Goal: Task Accomplishment & Management: Manage account settings

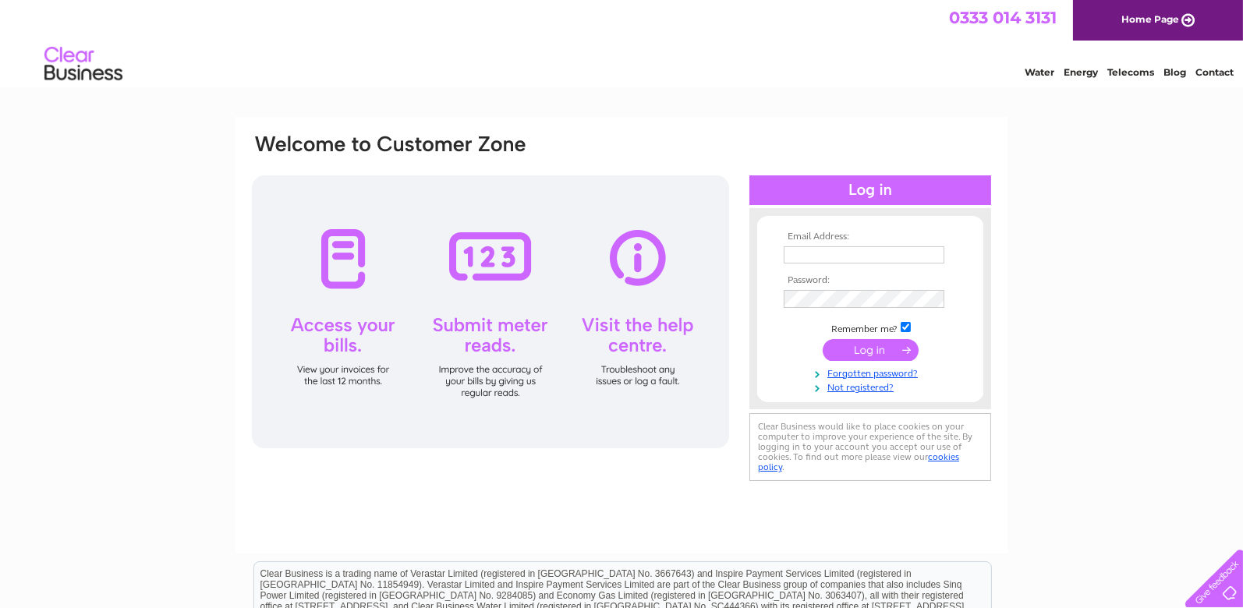
type input "ailidh@mcmillanmotors.co.uk"
click at [860, 344] on input "submit" at bounding box center [871, 350] width 96 height 22
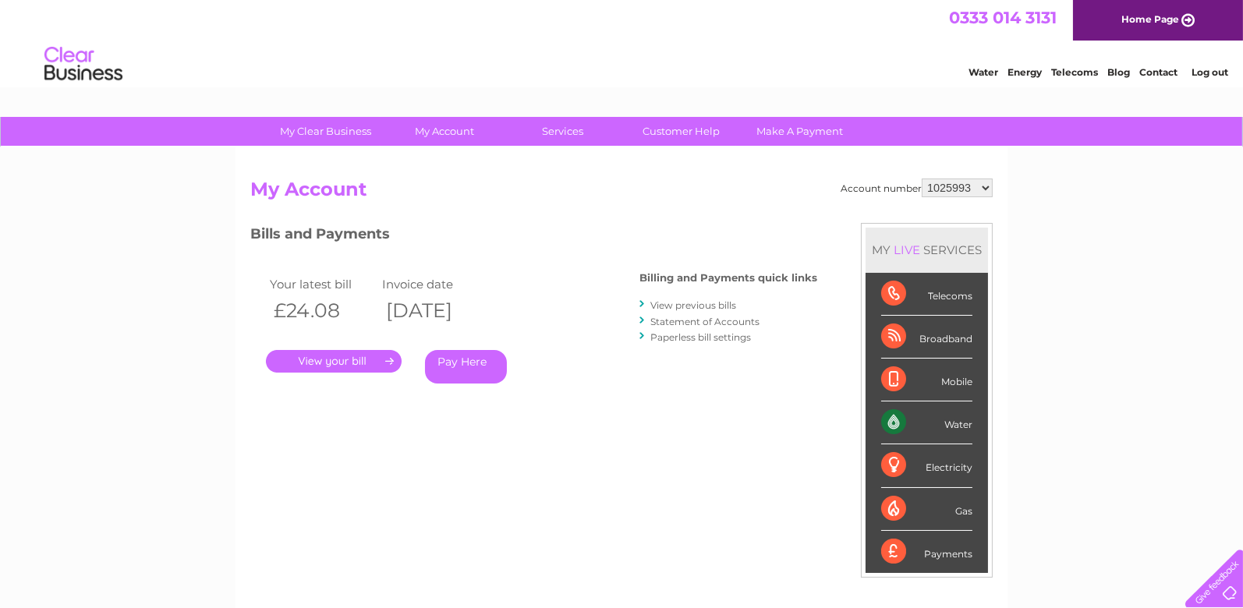
click at [951, 189] on select "1025993 1121577 30267886 30267888" at bounding box center [957, 188] width 71 height 19
select select "30267888"
click at [923, 179] on select "1025993 1121577 30267886 30267888" at bounding box center [957, 188] width 71 height 19
click at [724, 301] on link "View previous bills" at bounding box center [693, 305] width 86 height 12
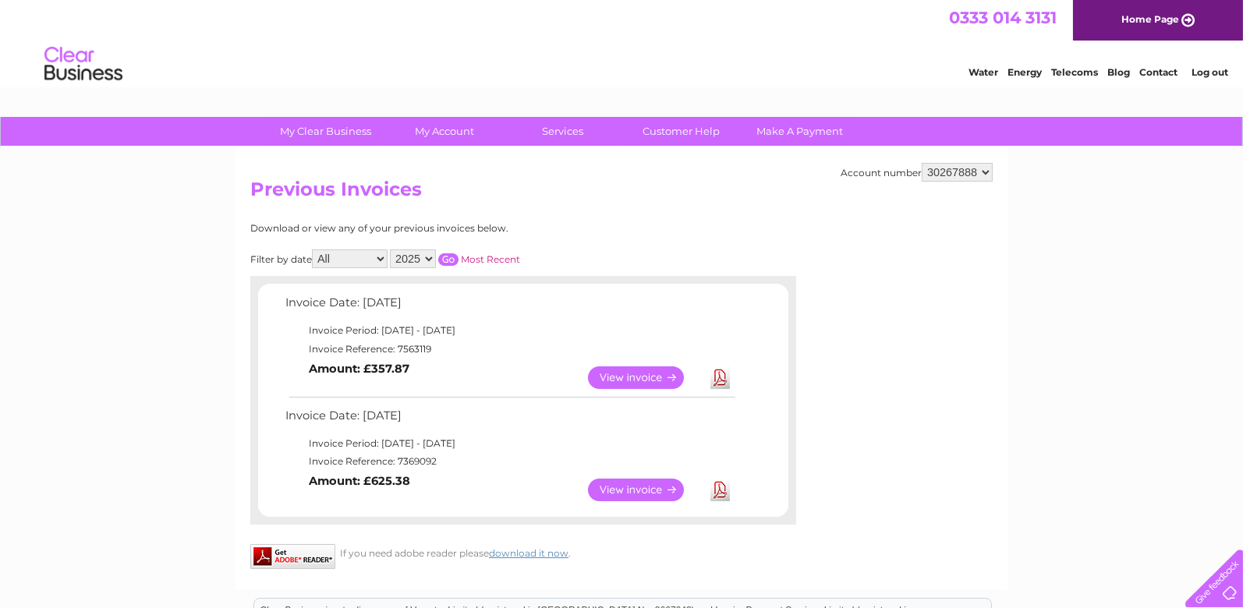
click at [634, 367] on link "View" at bounding box center [645, 378] width 115 height 23
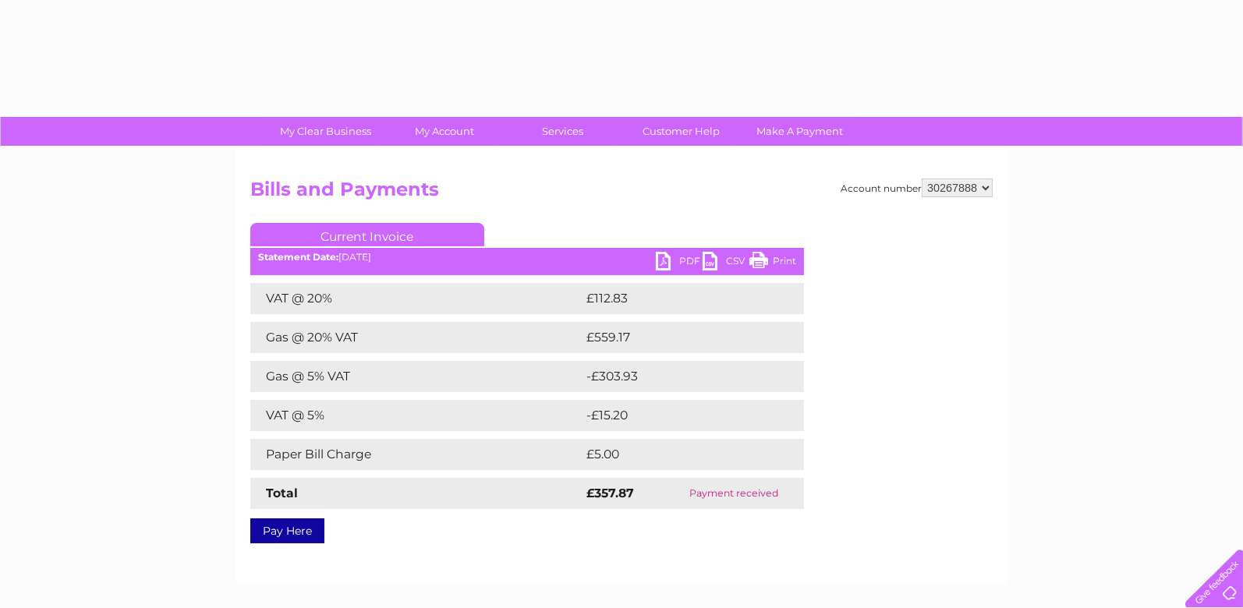
click at [952, 183] on select "1025993 1121577 30267886 30267888" at bounding box center [957, 188] width 71 height 19
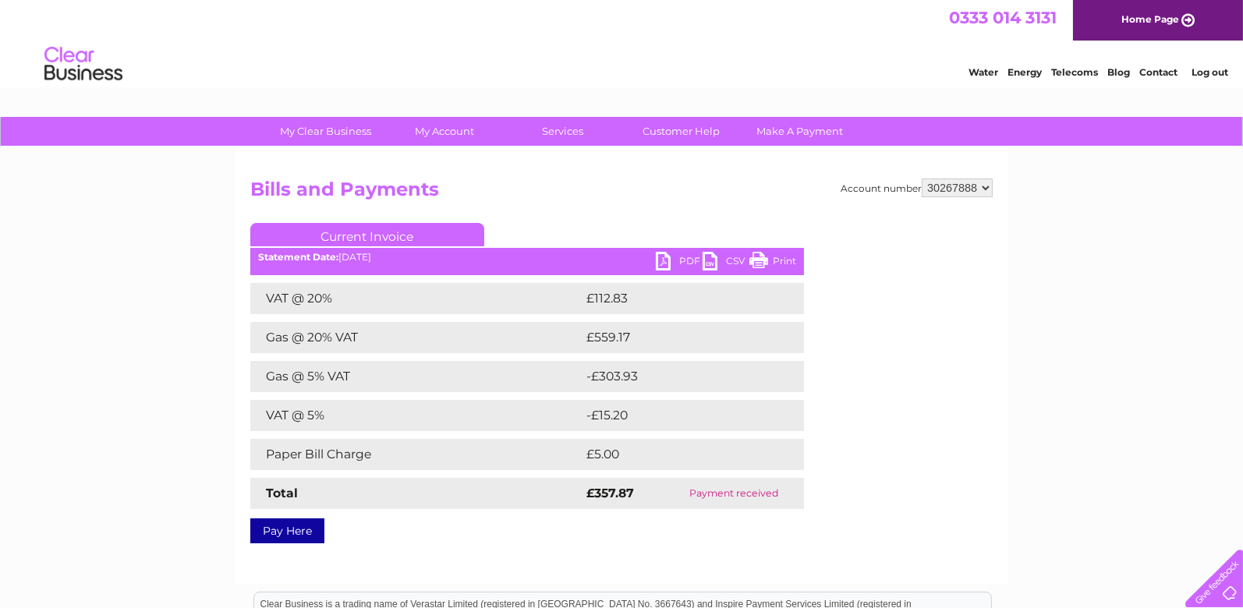
select select "30267886"
click at [923, 179] on select "1025993 1121577 30267886 30267888" at bounding box center [957, 188] width 71 height 19
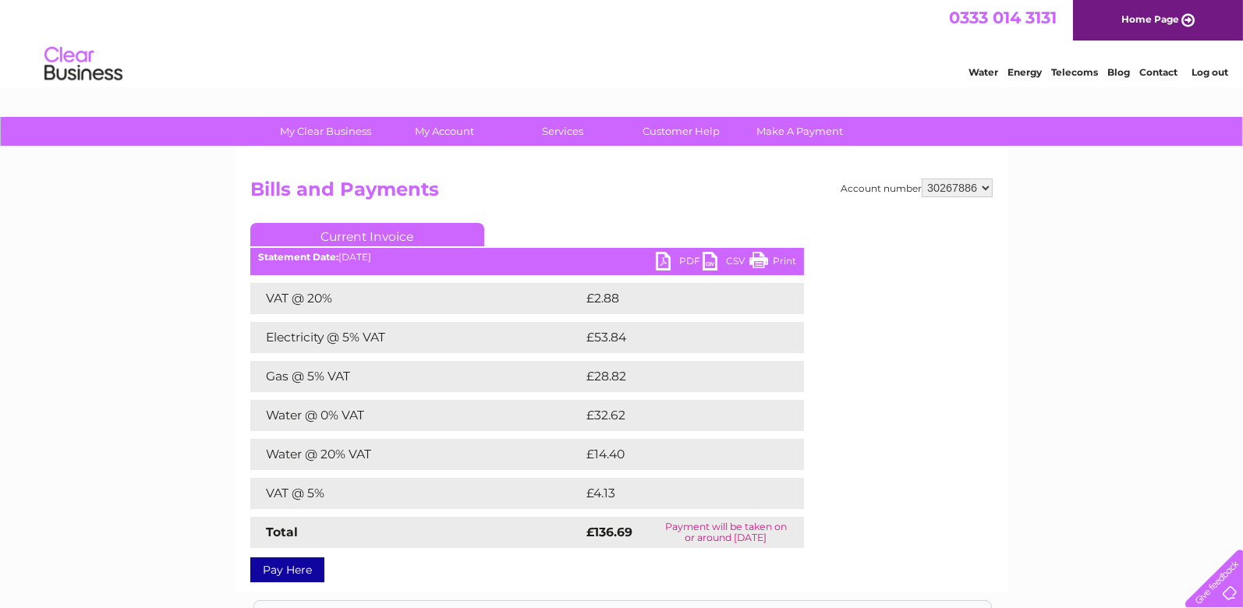
click at [679, 260] on link "PDF" at bounding box center [679, 263] width 47 height 23
